Goal: Transaction & Acquisition: Obtain resource

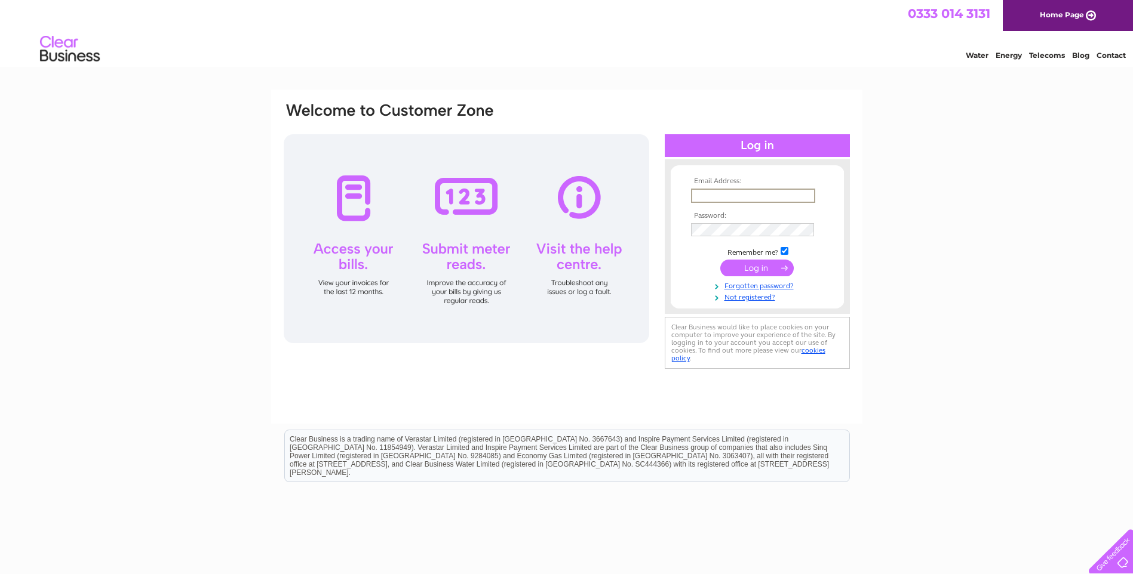
type input "[EMAIL_ADDRESS][DOMAIN_NAME]"
click at [720, 260] on input "submit" at bounding box center [756, 268] width 73 height 17
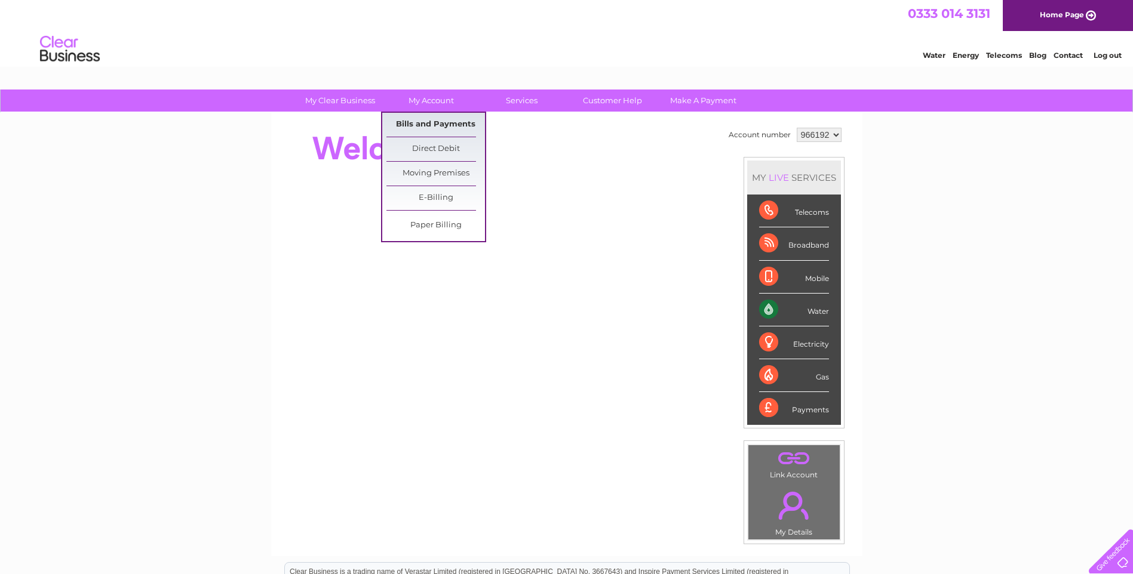
click at [434, 122] on link "Bills and Payments" at bounding box center [435, 125] width 99 height 24
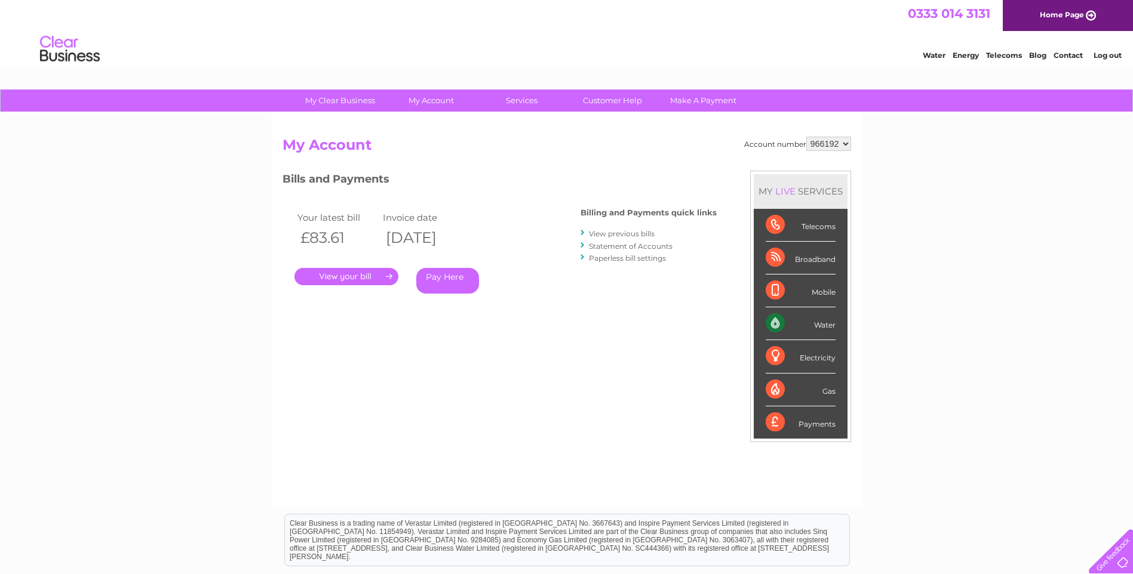
click at [351, 274] on link "." at bounding box center [346, 276] width 104 height 17
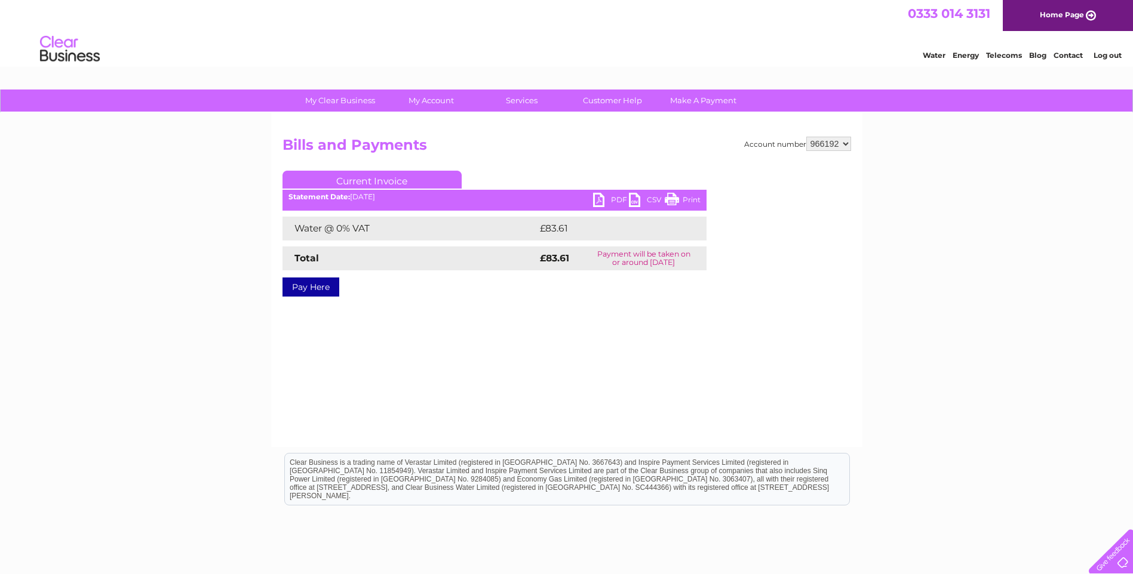
click at [597, 195] on link "PDF" at bounding box center [611, 201] width 36 height 17
click at [1110, 50] on li "Log out" at bounding box center [1108, 55] width 36 height 15
click at [1105, 53] on link "Log out" at bounding box center [1107, 55] width 28 height 9
